Goal: Task Accomplishment & Management: Manage account settings

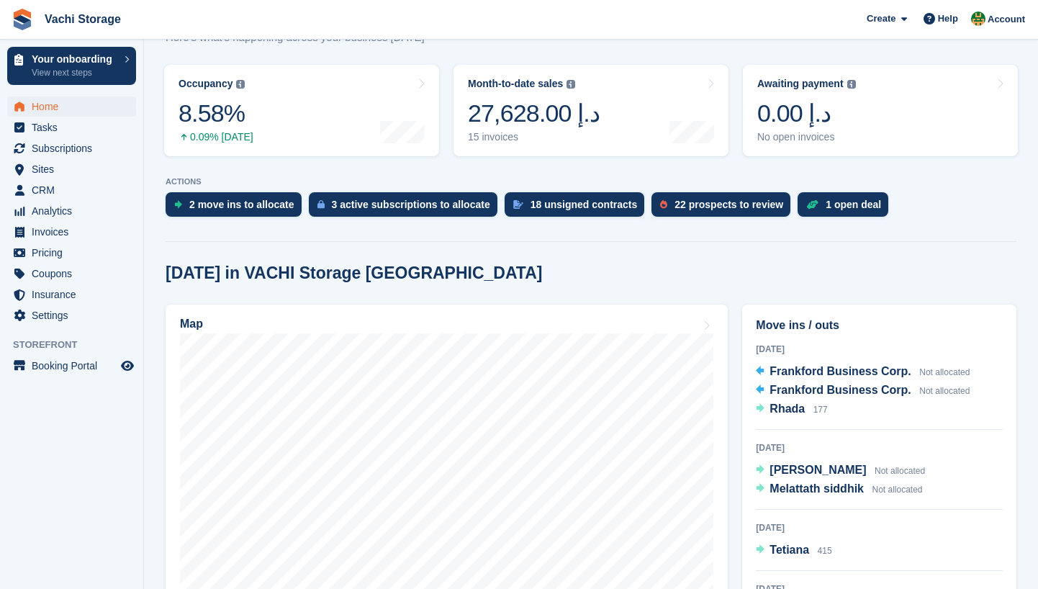
scroll to position [206, 0]
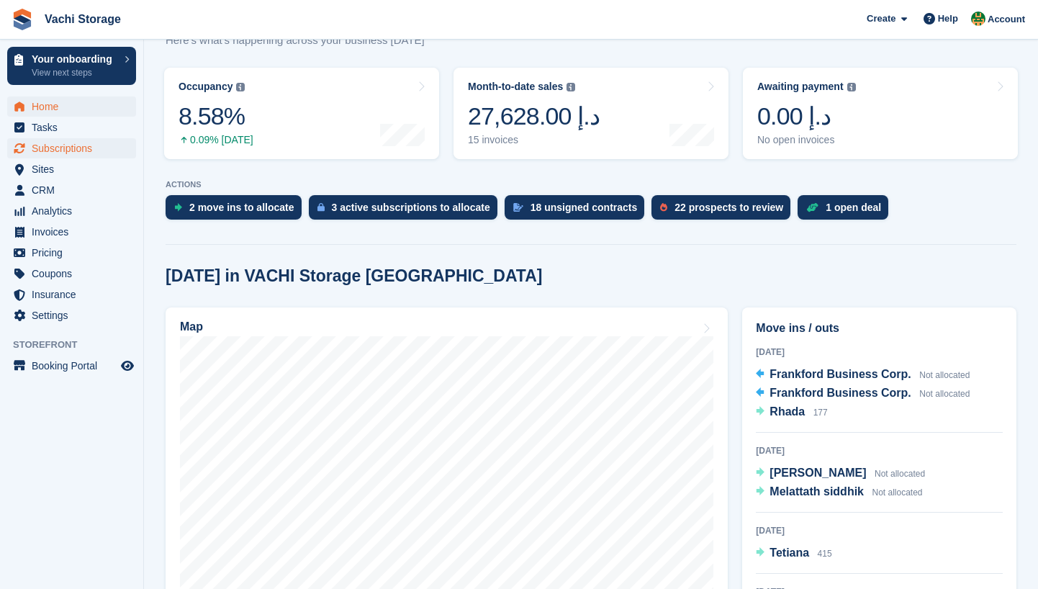
click at [73, 157] on span "Subscriptions" at bounding box center [75, 148] width 86 height 20
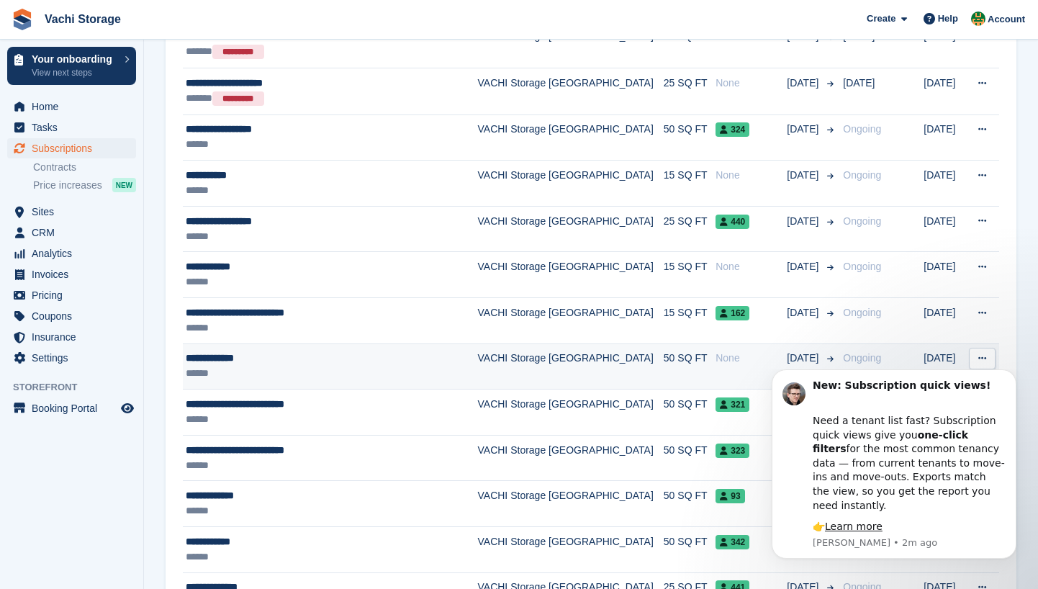
click at [716, 356] on div "None" at bounding box center [751, 358] width 71 height 15
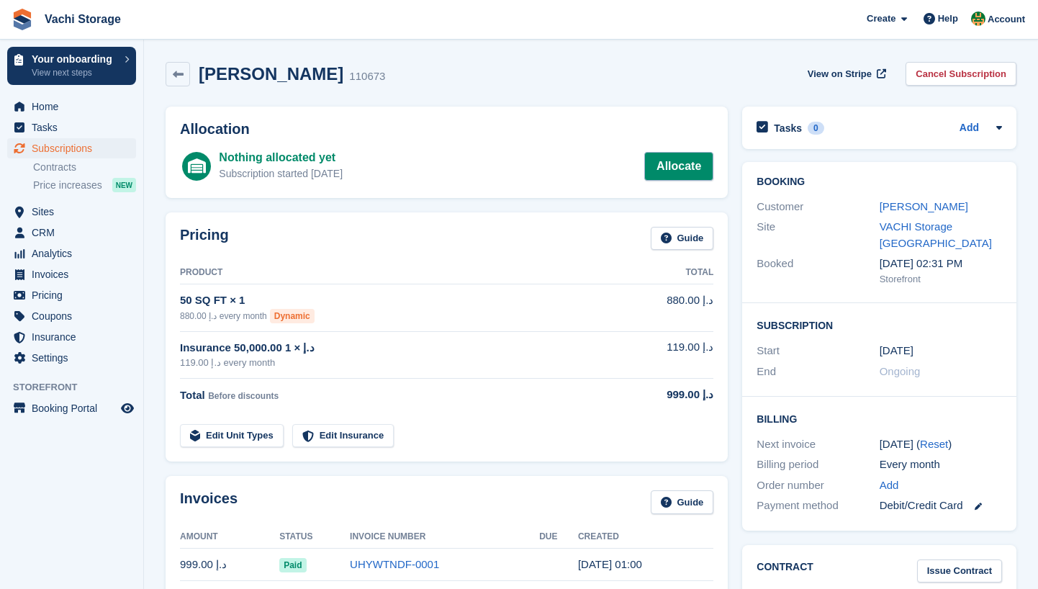
click at [691, 176] on link "Allocate" at bounding box center [678, 166] width 69 height 29
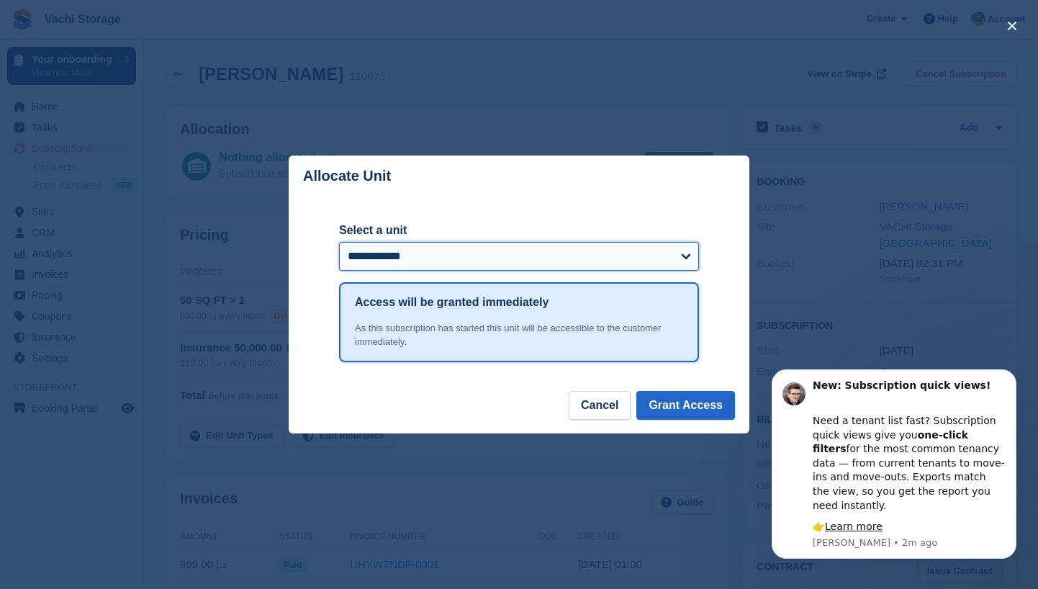
select select "******"
click at [588, 402] on button "Cancel" at bounding box center [600, 405] width 62 height 29
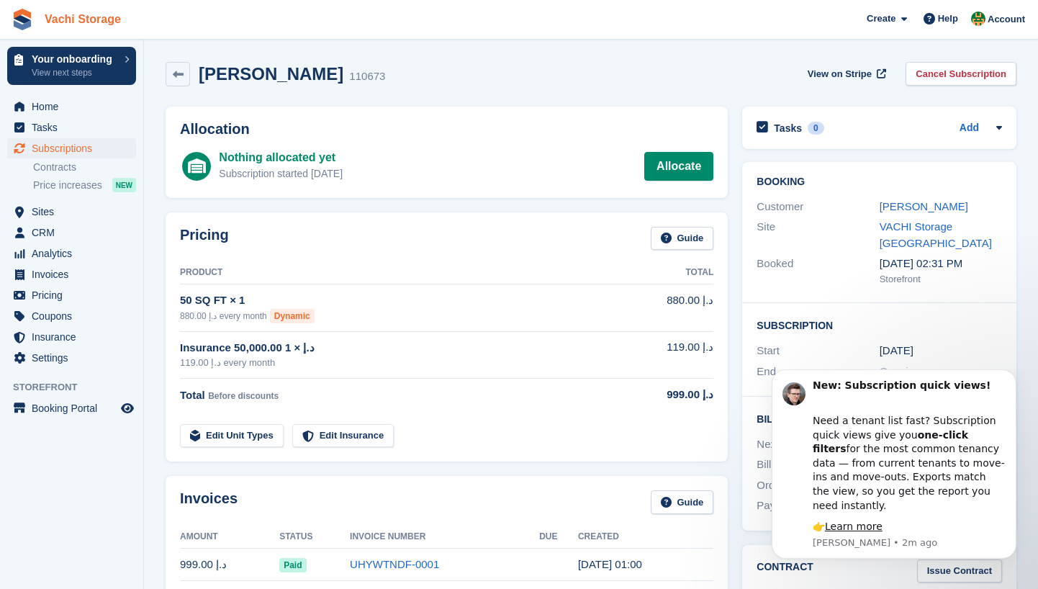
click at [77, 22] on link "Vachi Storage" at bounding box center [83, 19] width 88 height 24
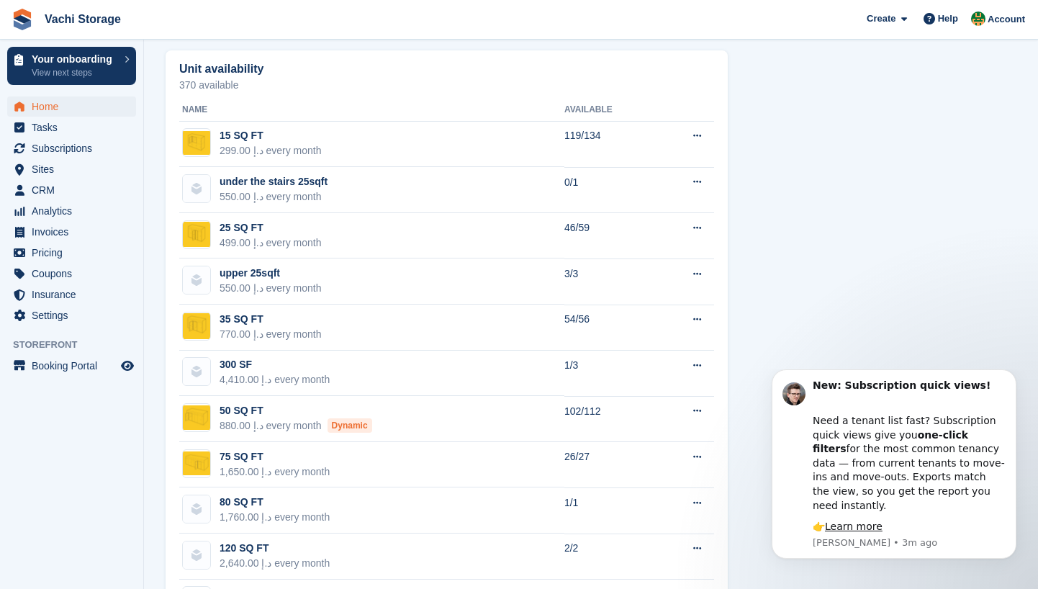
scroll to position [859, 0]
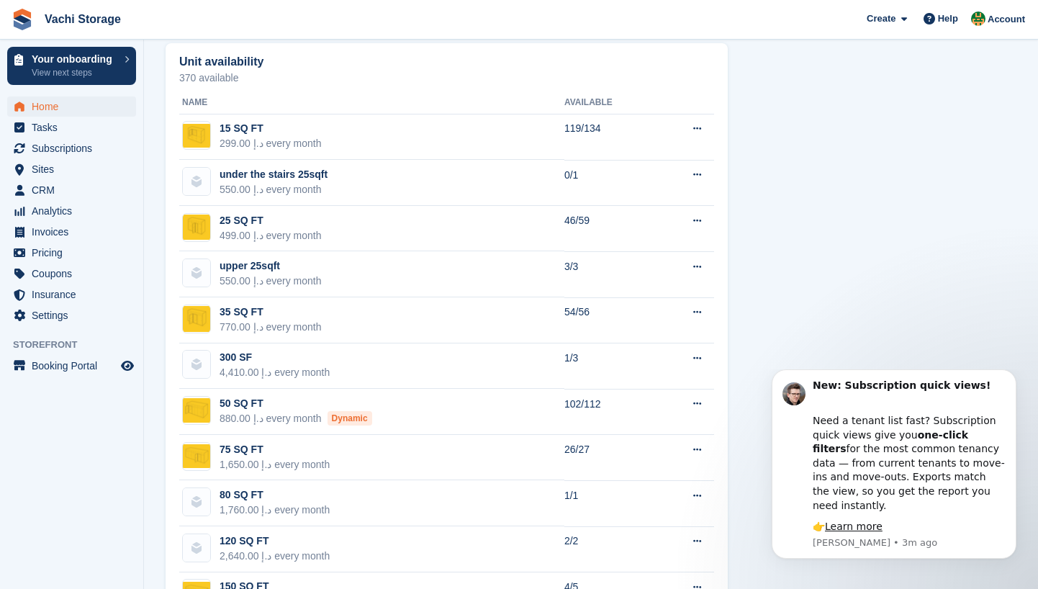
click at [69, 106] on span "Home" at bounding box center [75, 106] width 86 height 20
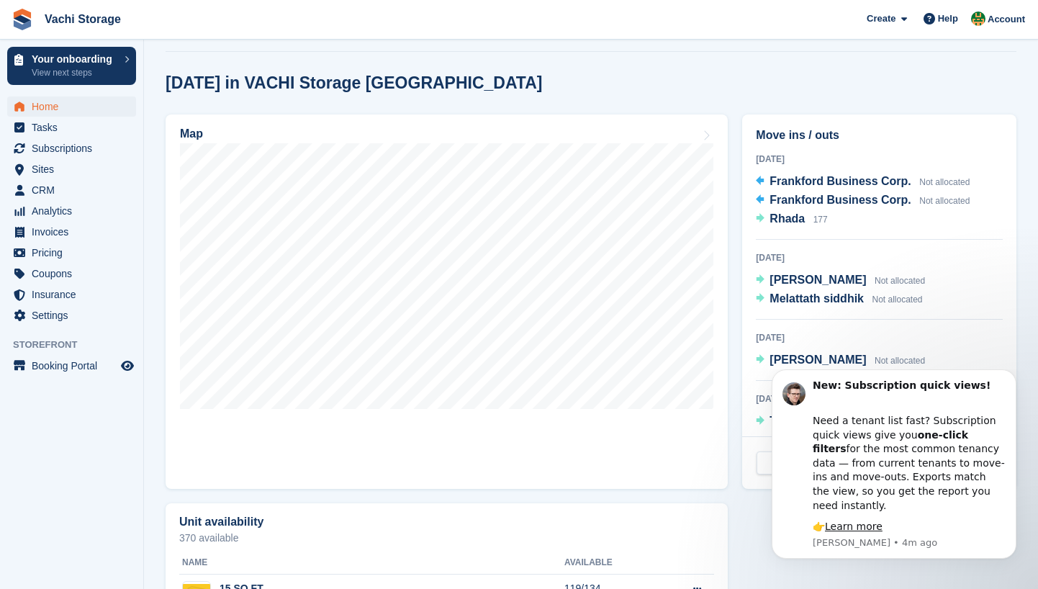
scroll to position [484, 0]
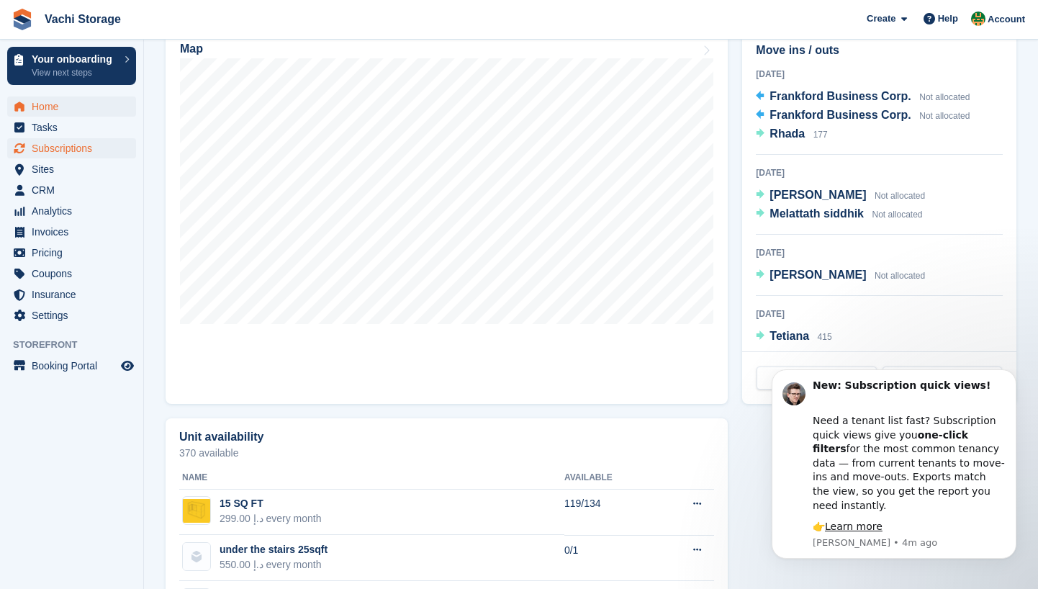
click at [83, 156] on span "Subscriptions" at bounding box center [75, 148] width 86 height 20
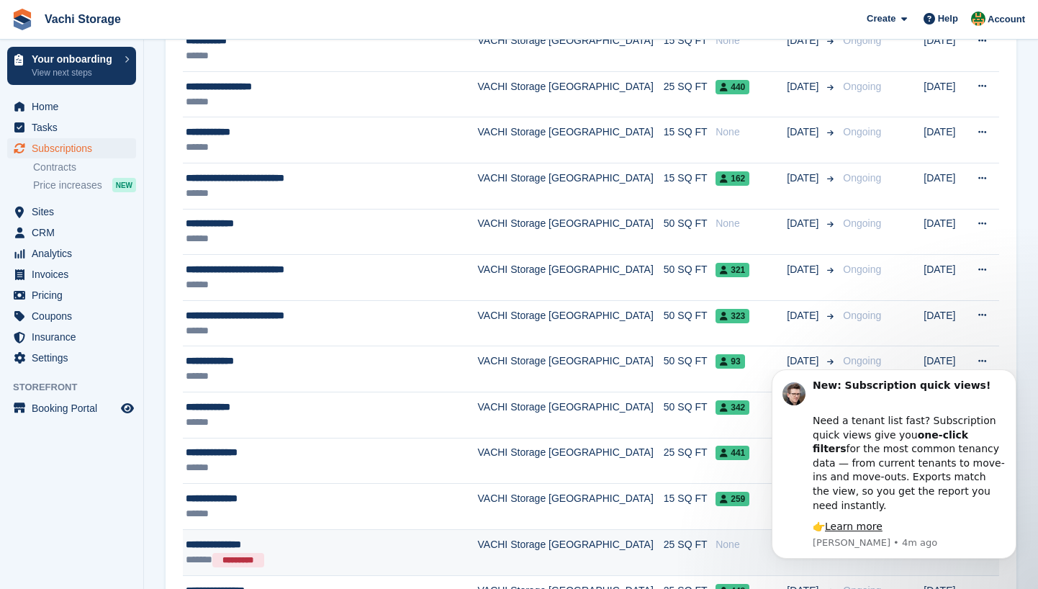
scroll to position [1154, 0]
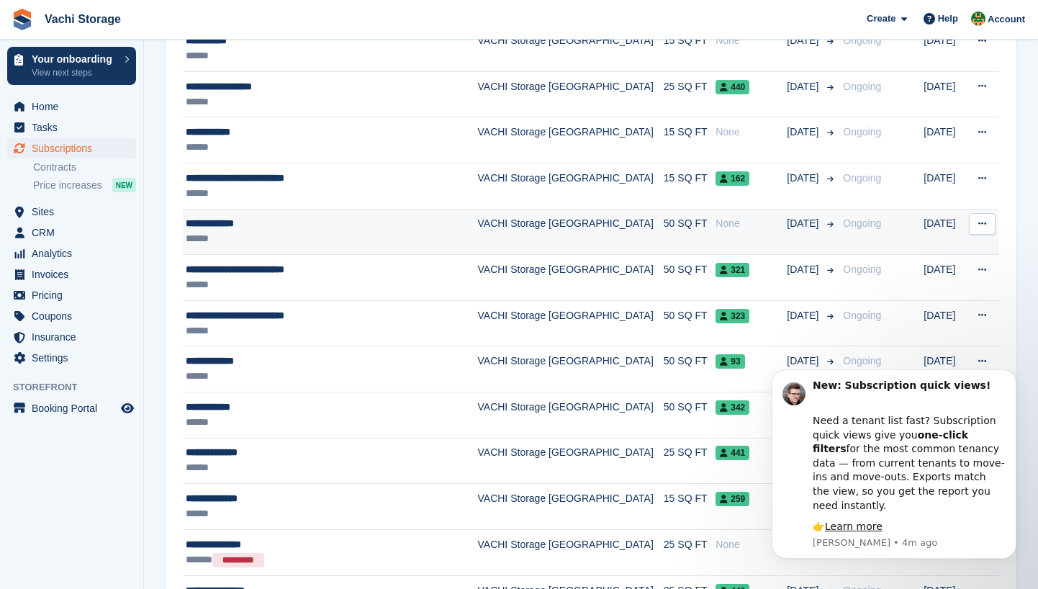
click at [716, 228] on div "None" at bounding box center [751, 223] width 71 height 15
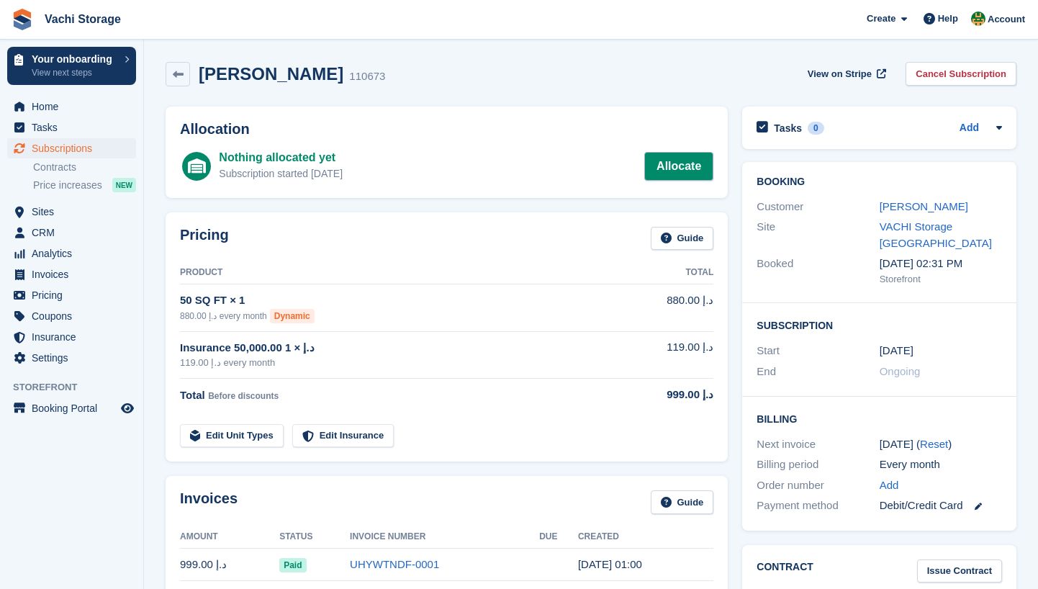
click at [673, 168] on link "Allocate" at bounding box center [678, 166] width 69 height 29
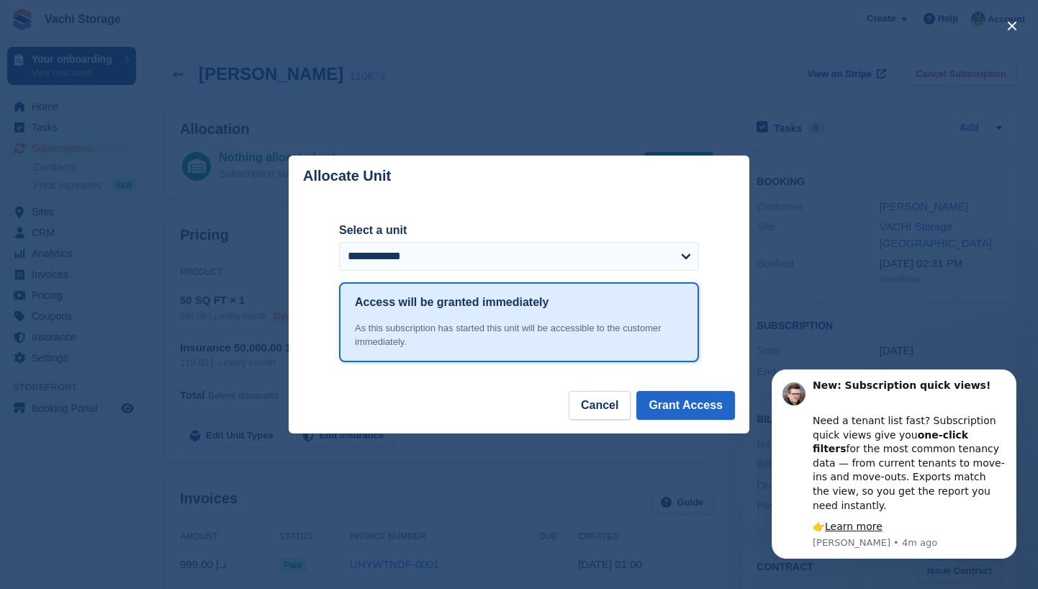
click at [436, 272] on form "**********" at bounding box center [519, 252] width 360 height 60
select select "******"
click at [691, 401] on button "Grant Access" at bounding box center [686, 405] width 99 height 29
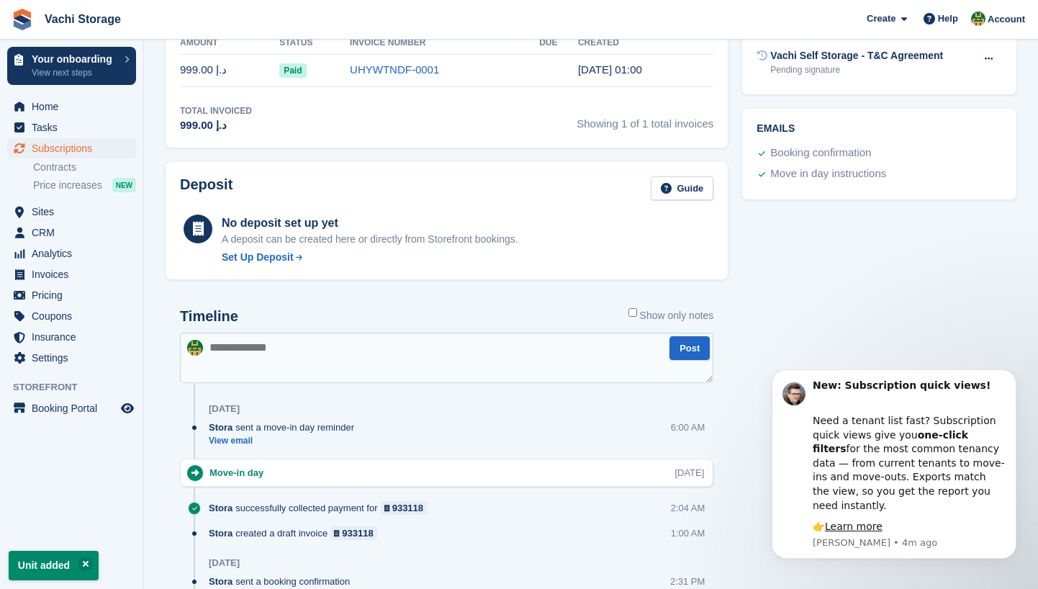
scroll to position [566, 0]
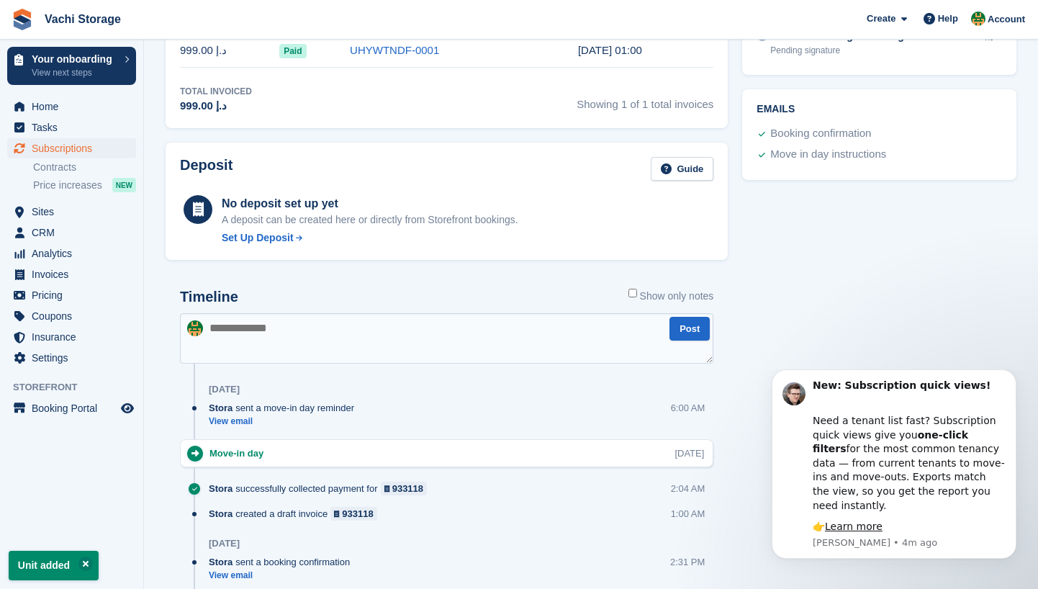
click at [364, 313] on textarea at bounding box center [447, 338] width 534 height 50
type textarea "*"
click at [359, 324] on textarea "**********" at bounding box center [447, 338] width 534 height 50
type textarea "**********"
click at [691, 325] on button "Post" at bounding box center [690, 329] width 40 height 24
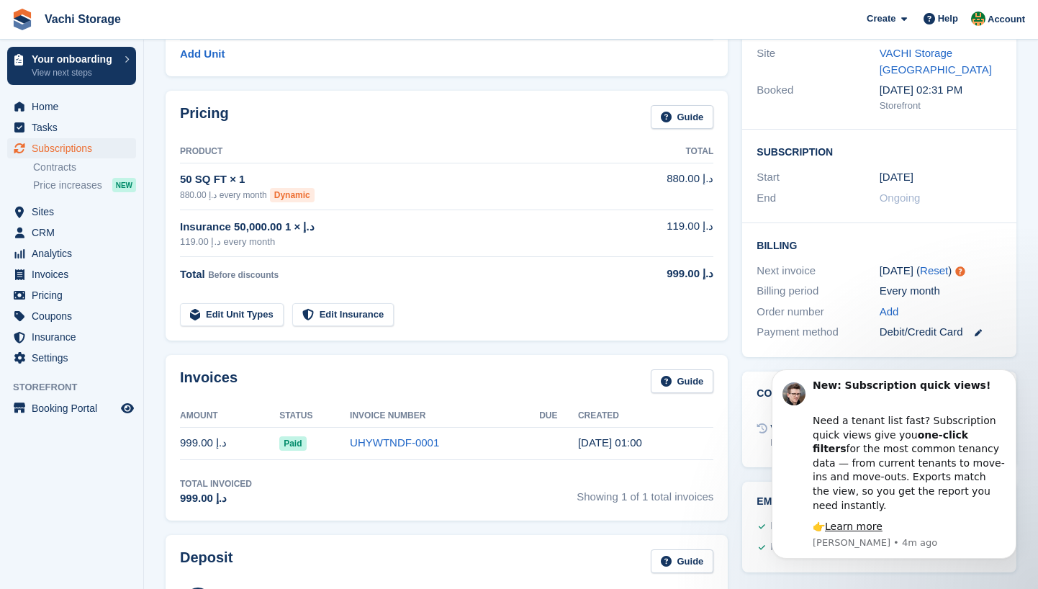
scroll to position [174, 0]
click at [250, 311] on link "Edit Unit Types" at bounding box center [232, 314] width 104 height 24
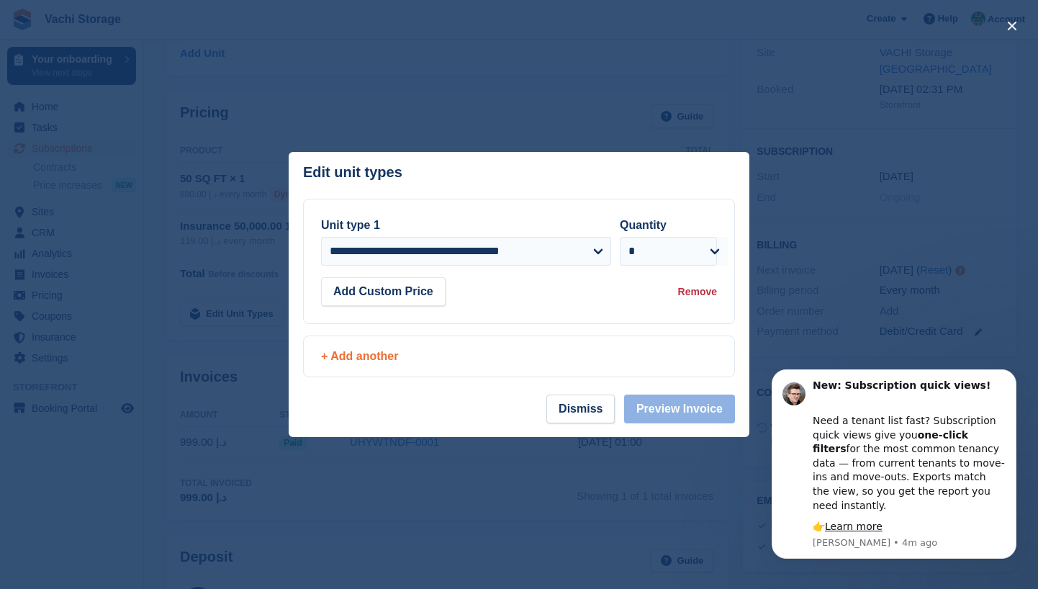
click at [405, 361] on div "+ Add another" at bounding box center [519, 356] width 396 height 17
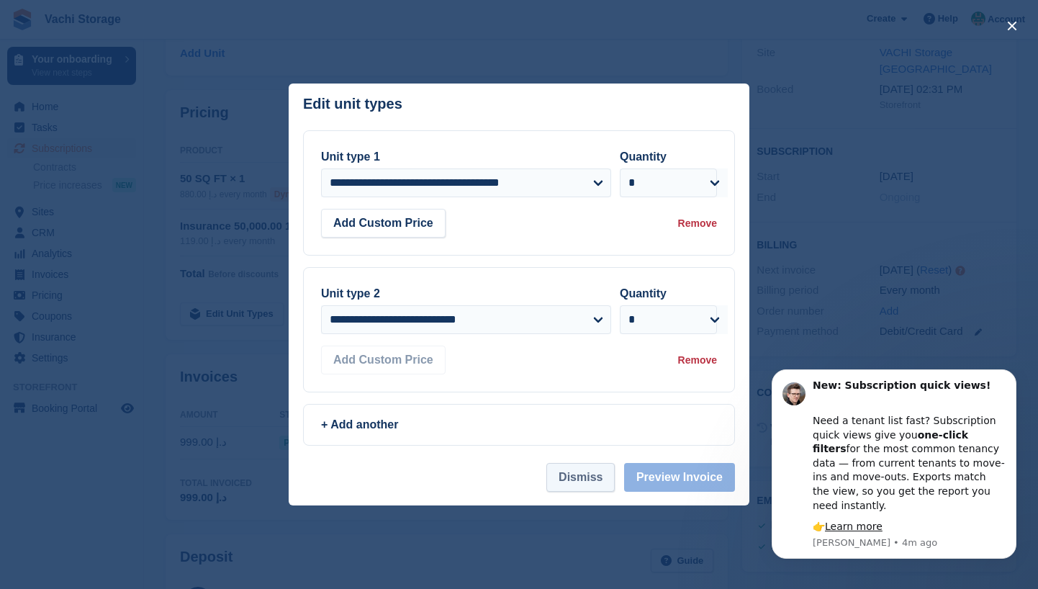
click at [589, 485] on button "Dismiss" at bounding box center [581, 477] width 68 height 29
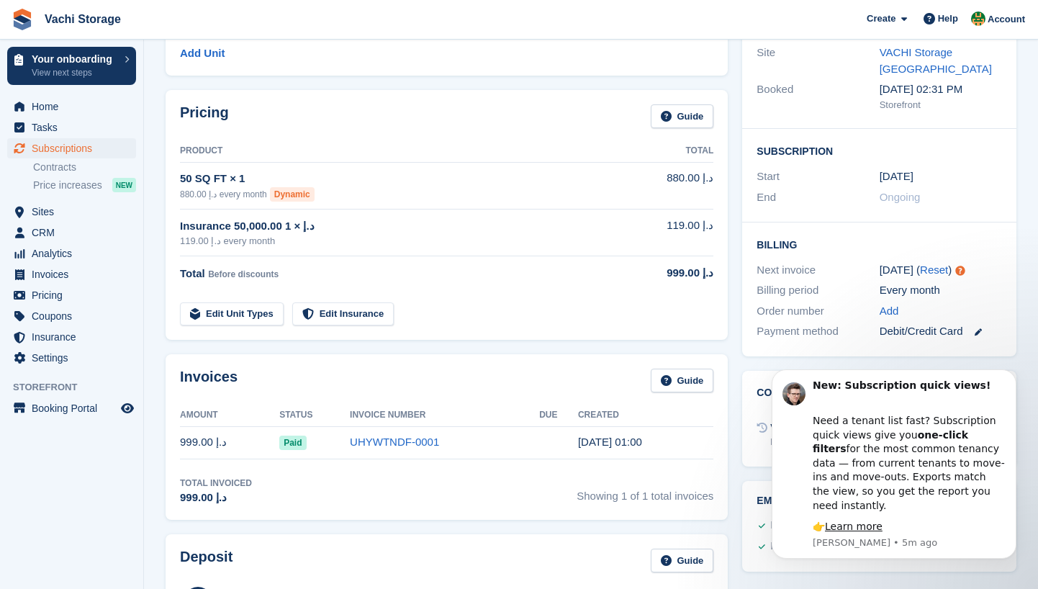
click at [73, 152] on span "Subscriptions" at bounding box center [75, 148] width 86 height 20
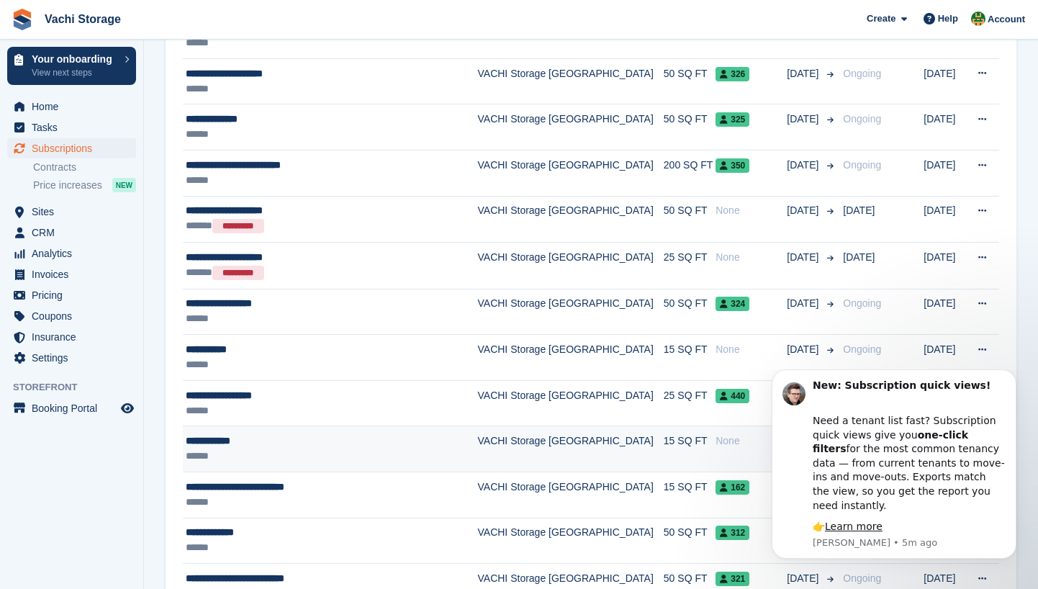
click at [716, 438] on div "None" at bounding box center [751, 440] width 71 height 15
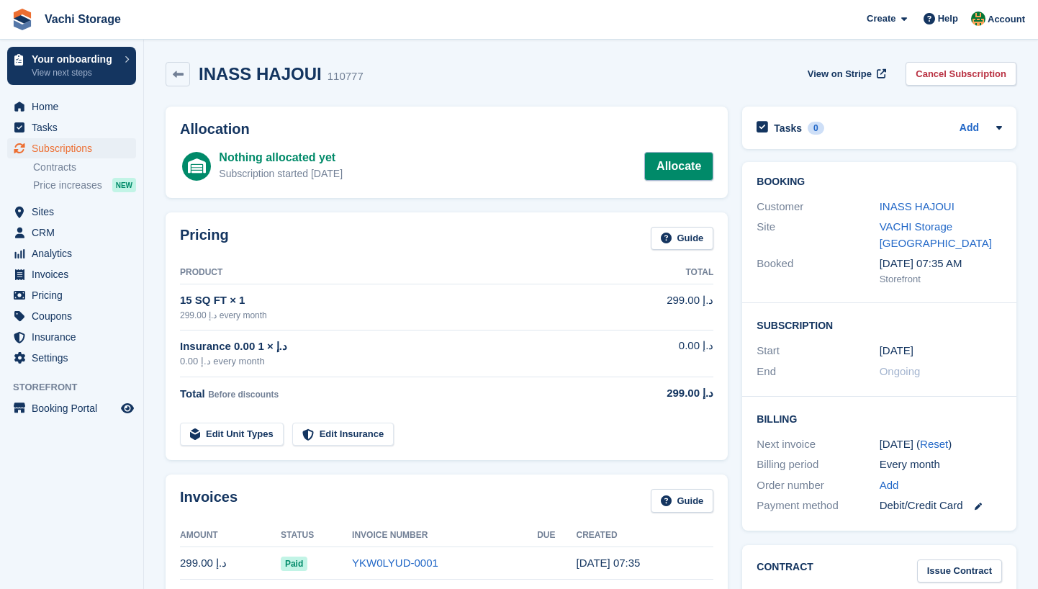
click at [665, 160] on link "Allocate" at bounding box center [678, 166] width 69 height 29
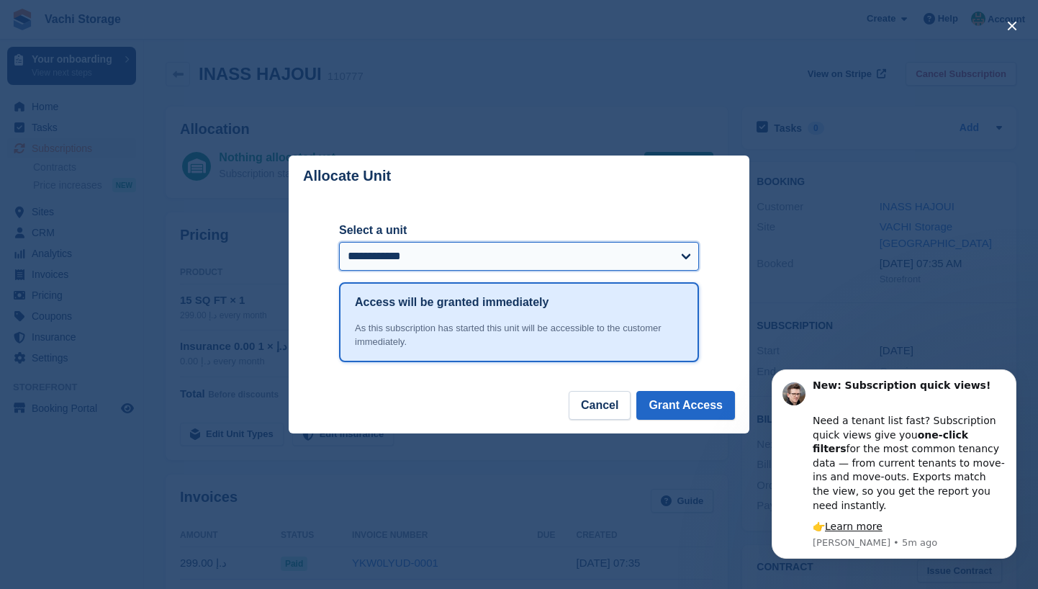
select select "******"
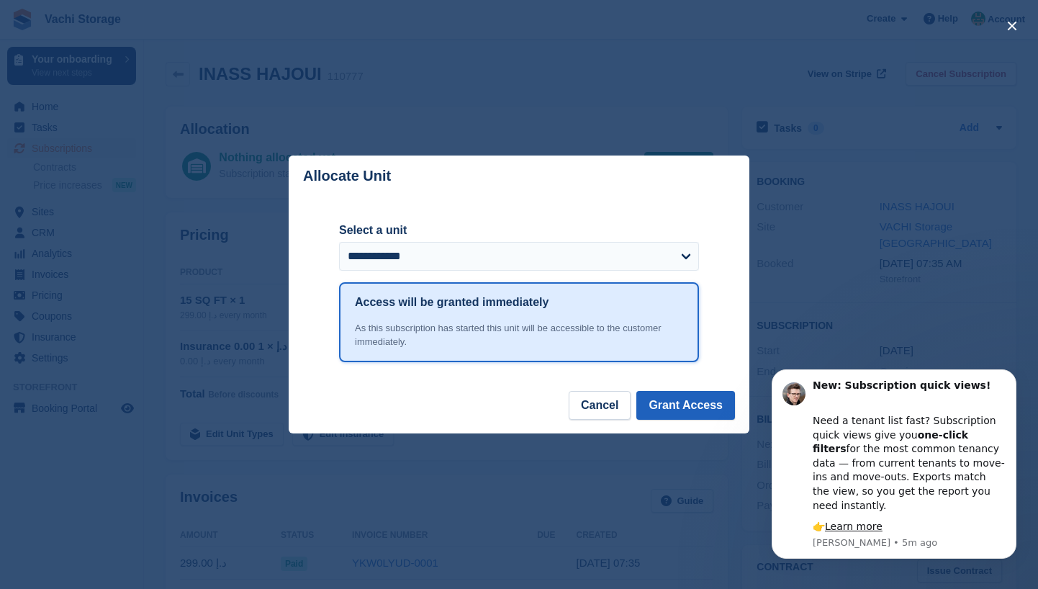
click at [697, 400] on button "Grant Access" at bounding box center [686, 405] width 99 height 29
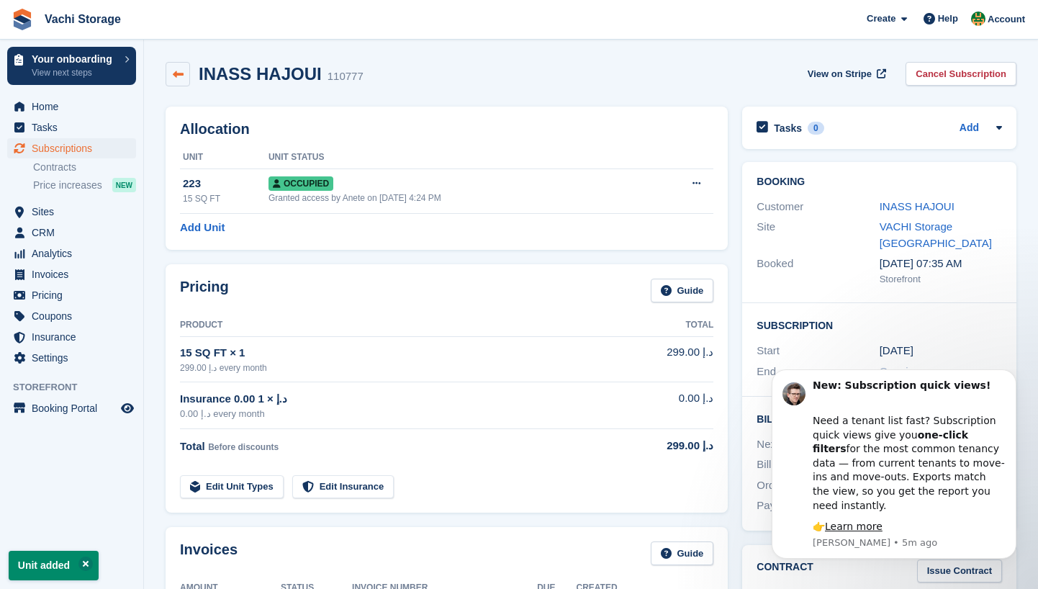
click at [176, 73] on icon at bounding box center [178, 74] width 11 height 11
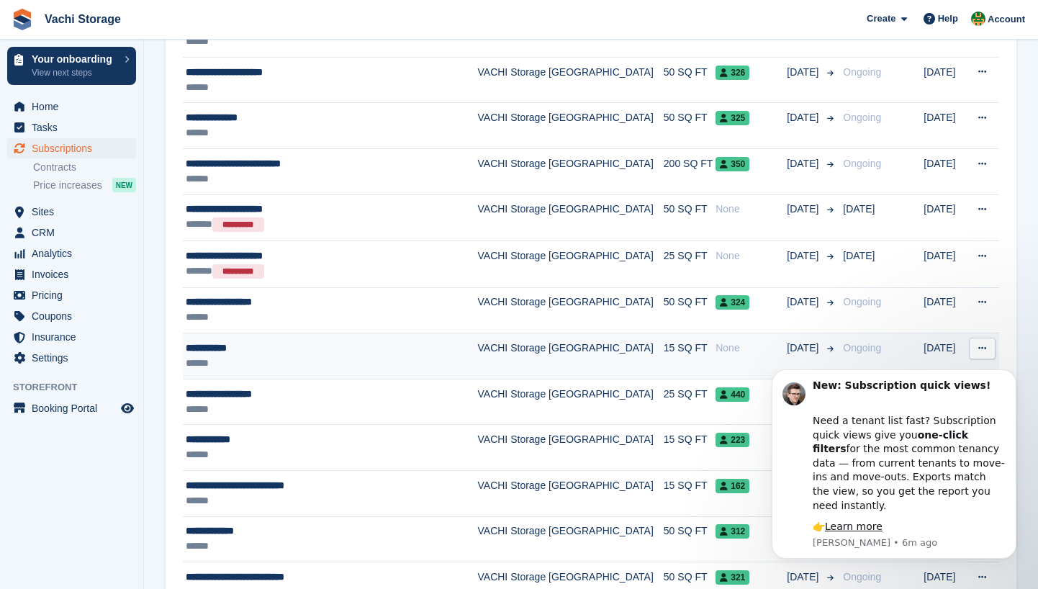
click at [716, 353] on div "None" at bounding box center [751, 348] width 71 height 15
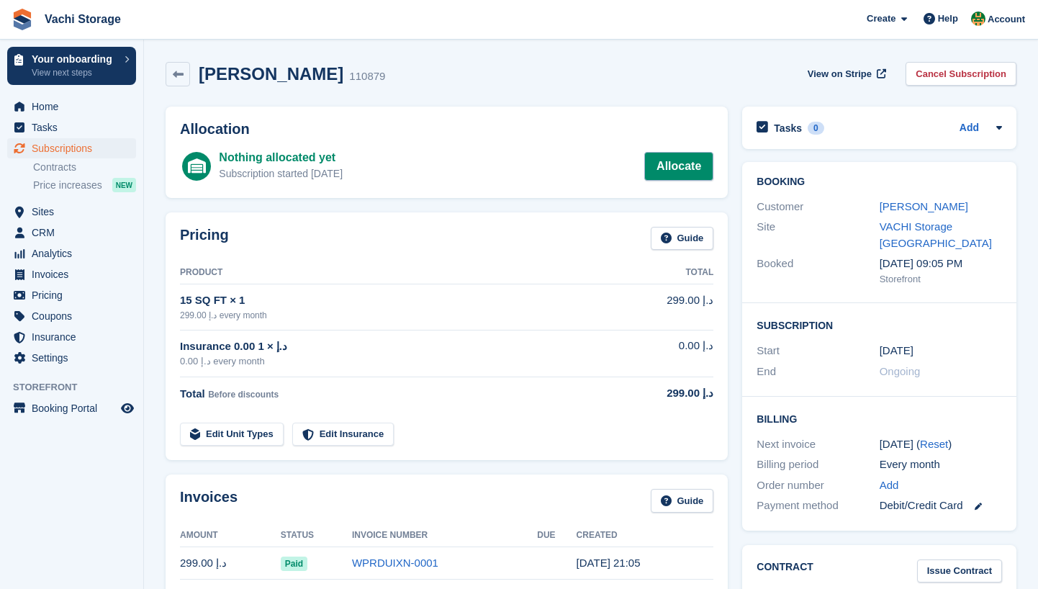
click at [670, 179] on link "Allocate" at bounding box center [678, 166] width 69 height 29
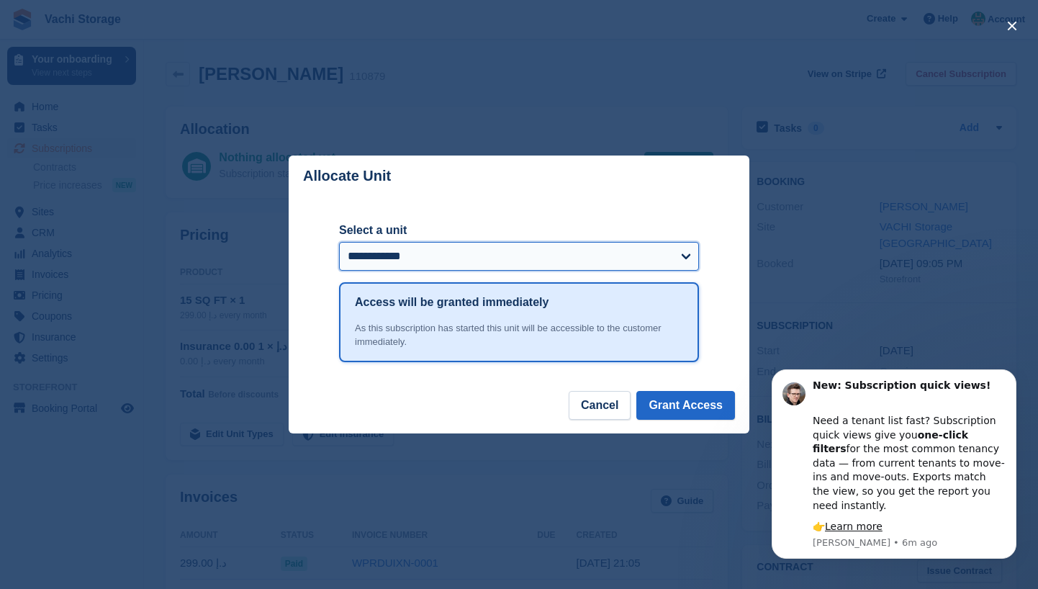
select select "******"
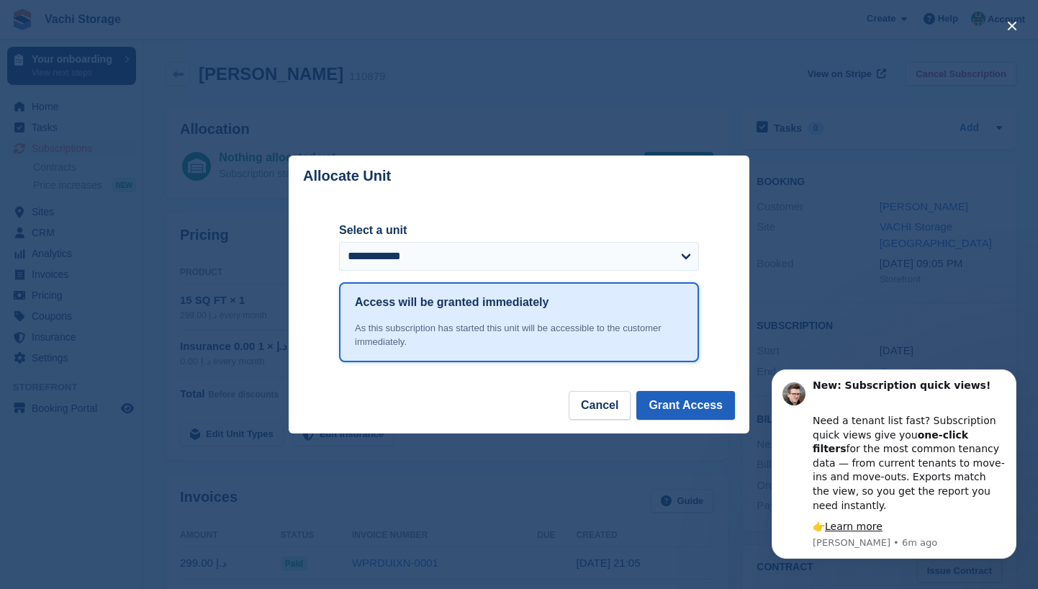
click at [704, 410] on button "Grant Access" at bounding box center [686, 405] width 99 height 29
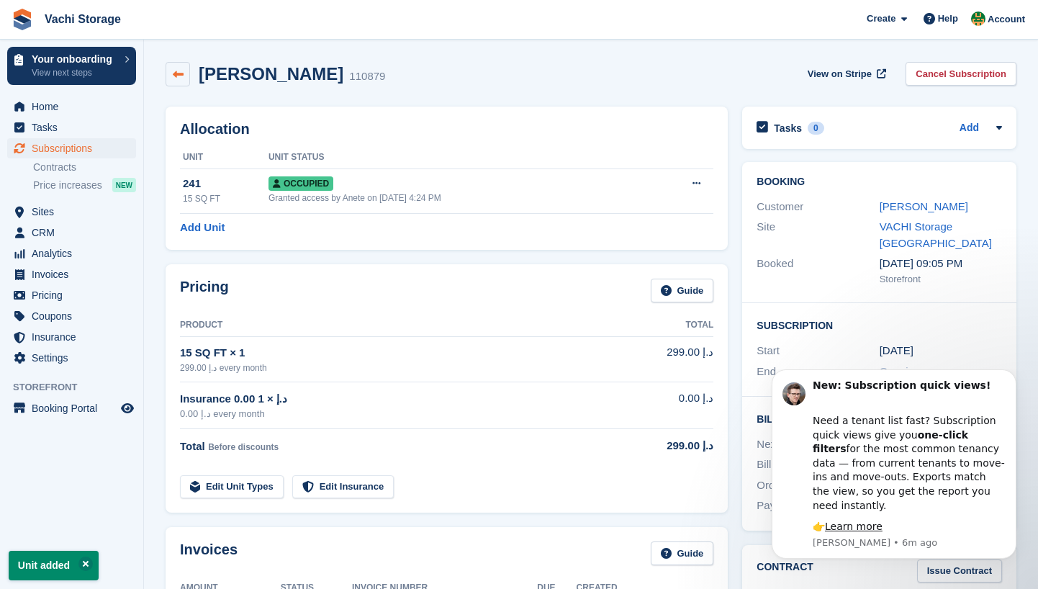
click at [175, 76] on icon at bounding box center [178, 74] width 11 height 11
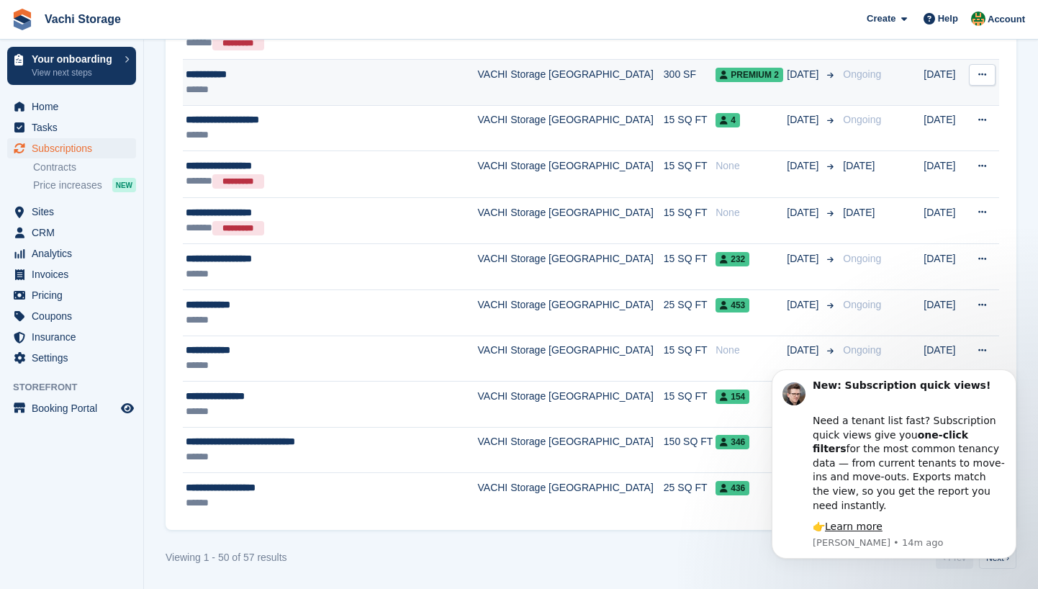
scroll to position [2175, 0]
